Goal: Navigation & Orientation: Find specific page/section

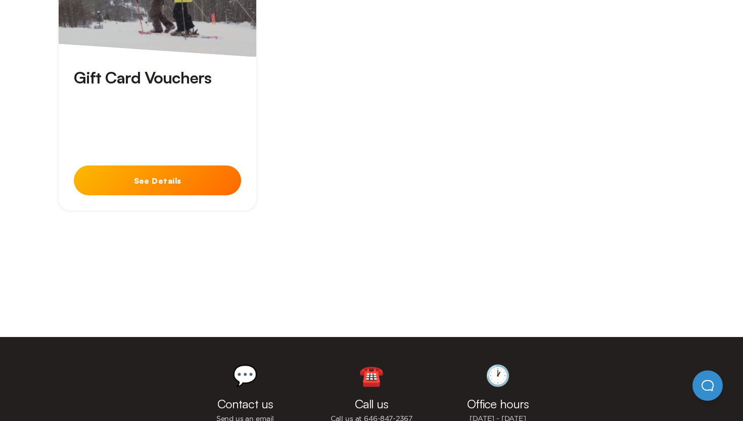
scroll to position [3266, 0]
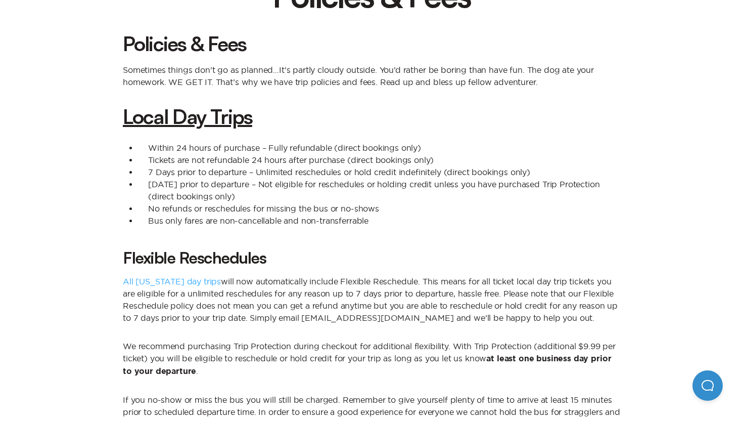
scroll to position [153, 0]
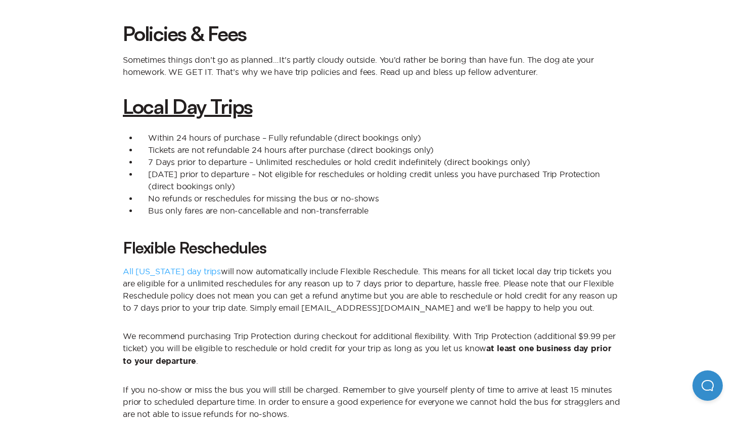
click at [124, 251] on h3 "Flexible Reschedules" at bounding box center [371, 247] width 497 height 19
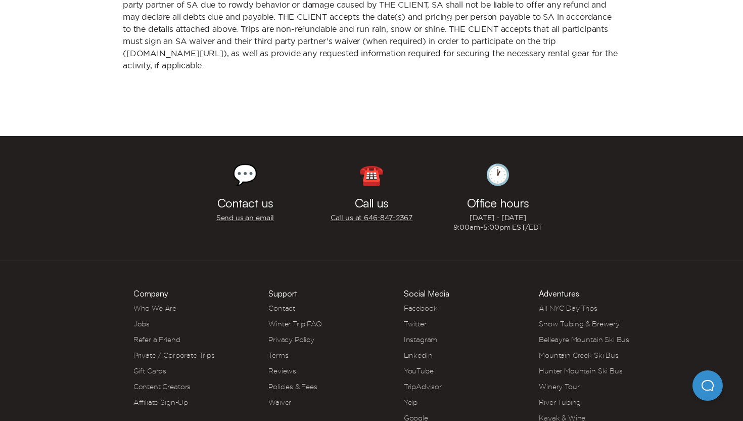
scroll to position [1230, 0]
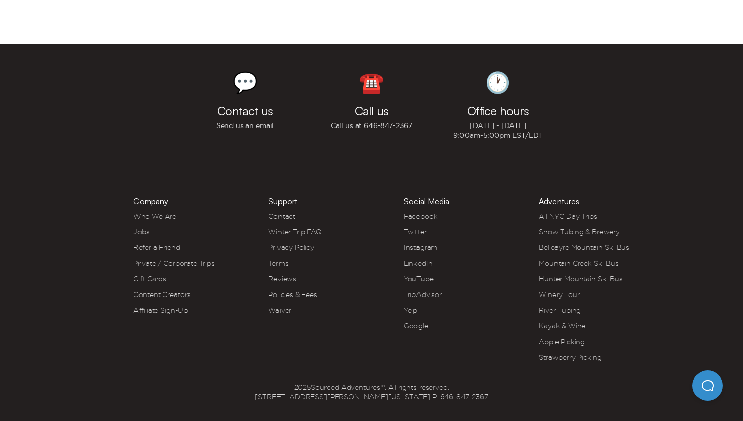
click at [169, 246] on link "Refer a Friend" at bounding box center [156, 247] width 47 height 8
